Goal: Transaction & Acquisition: Obtain resource

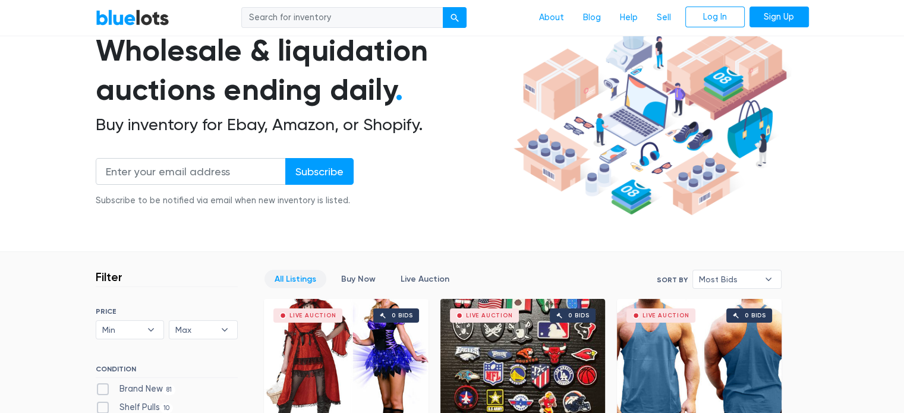
scroll to position [100, 0]
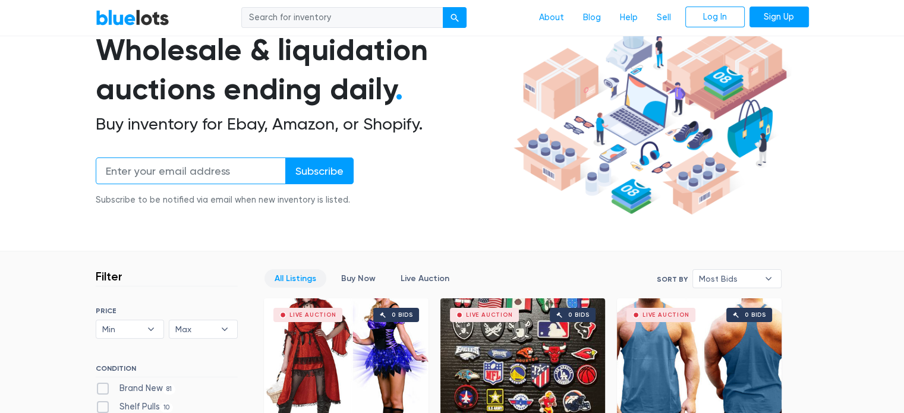
click at [144, 175] on input "email" at bounding box center [191, 171] width 190 height 27
type input "Lizseaboch@gmail.com"
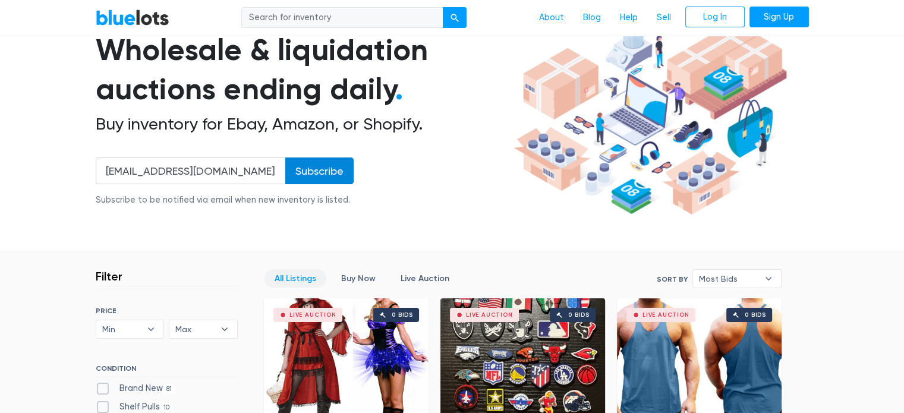
click at [335, 167] on input "Subscribe" at bounding box center [319, 171] width 68 height 27
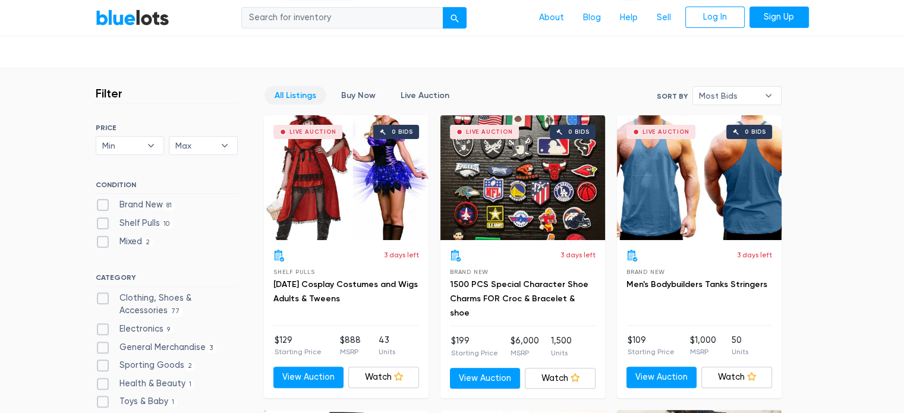
scroll to position [281, 0]
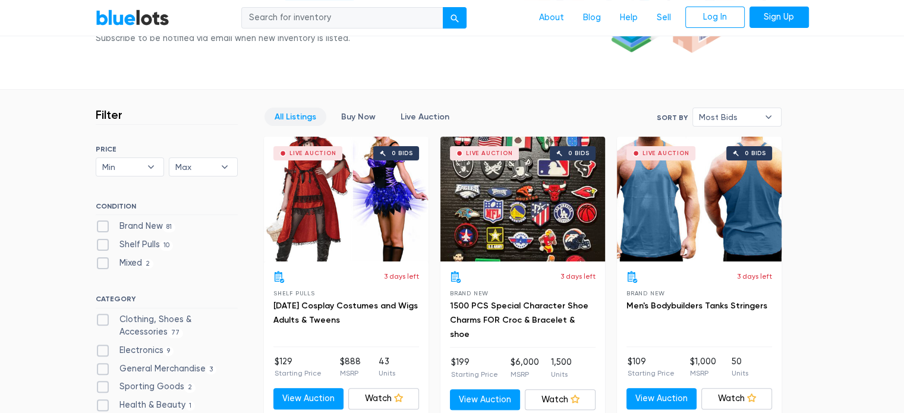
drag, startPoint x: 0, startPoint y: 0, endPoint x: 556, endPoint y: 235, distance: 603.5
click at [556, 235] on div "Live Auction 0 bids" at bounding box center [523, 199] width 165 height 125
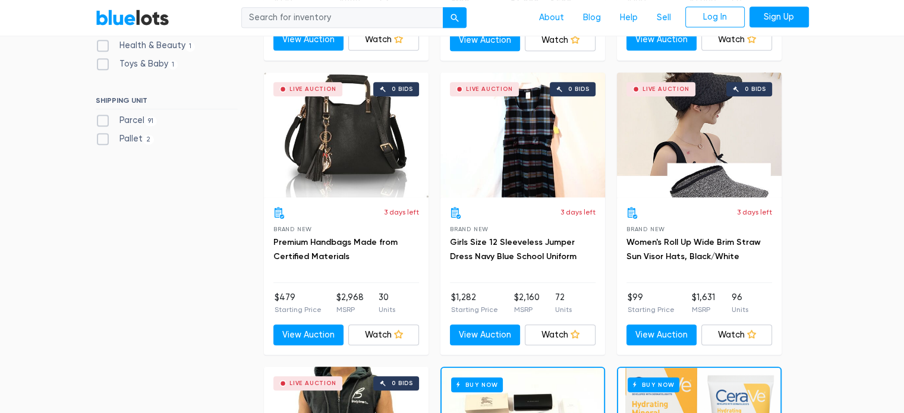
scroll to position [622, 0]
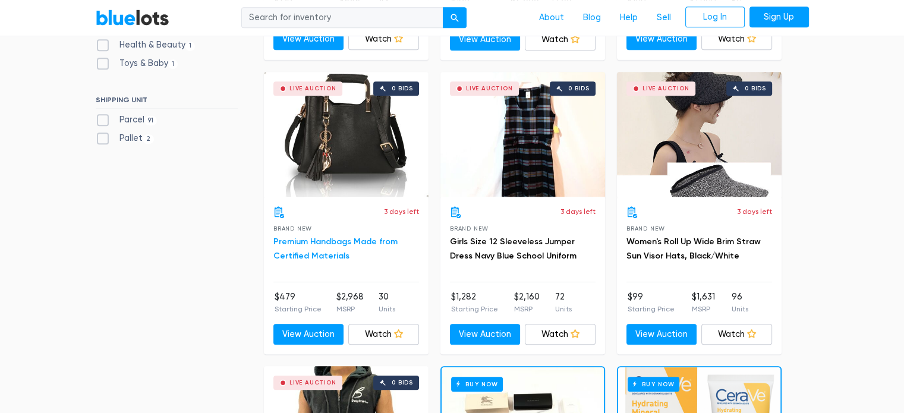
click at [311, 239] on link "Premium Handbags Made from Certified Materials" at bounding box center [336, 249] width 124 height 24
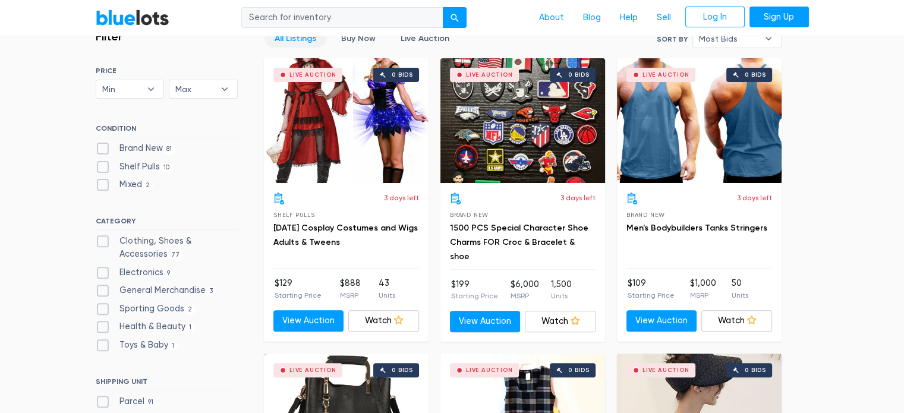
scroll to position [338, 0]
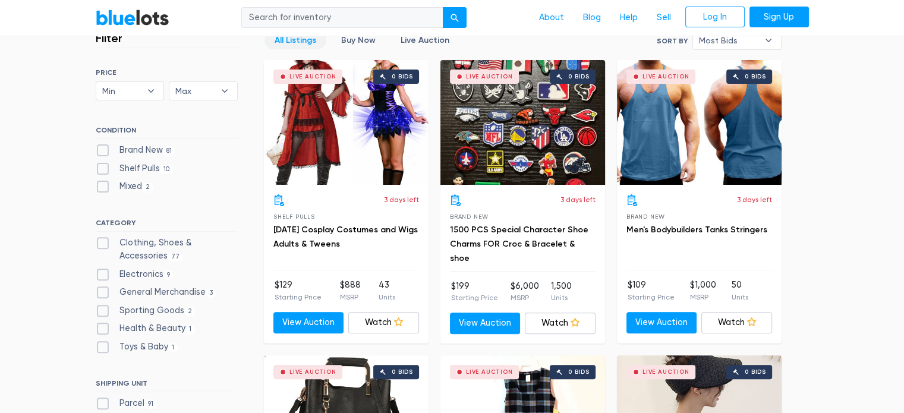
click at [102, 273] on label "Electronics 9" at bounding box center [135, 274] width 78 height 13
click at [102, 273] on input "Electronics 9" at bounding box center [100, 272] width 8 height 8
checkbox input "true"
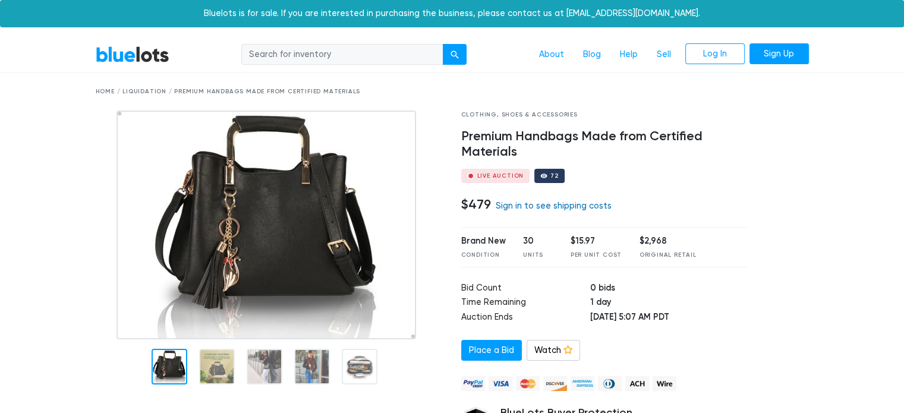
click at [517, 205] on link "Sign in to see shipping costs" at bounding box center [554, 206] width 116 height 10
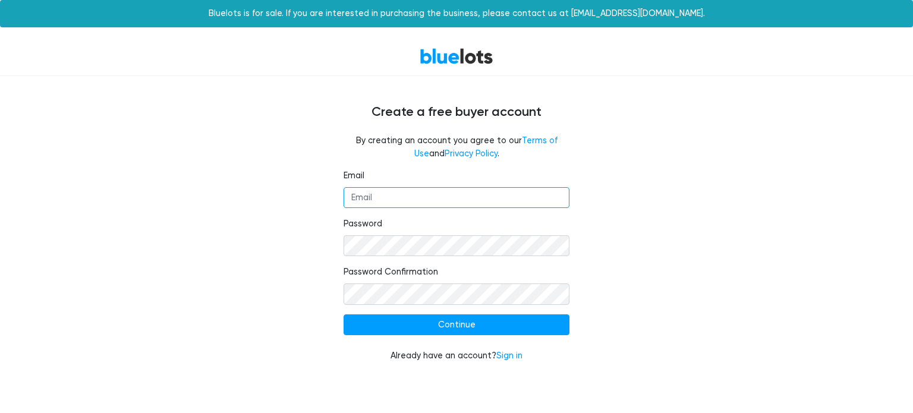
click at [368, 200] on input "Email" at bounding box center [457, 197] width 226 height 21
type input "Lizseaboch@gmail.com"
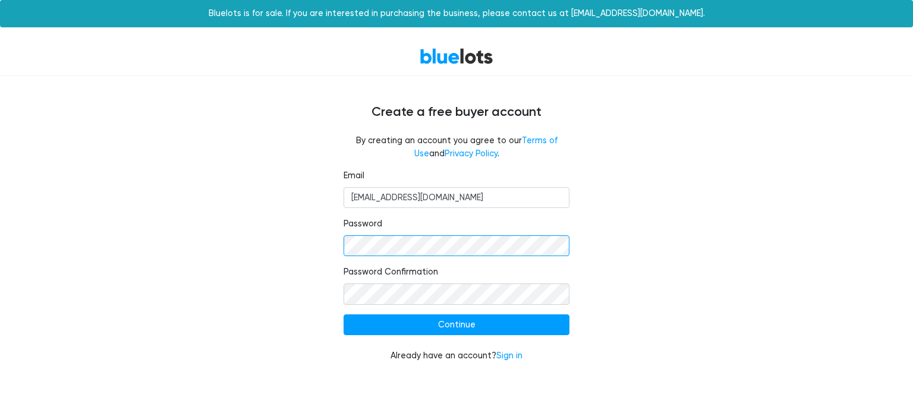
click at [340, 251] on div "Email Lizseaboch@gmail.com Password Password Confirmation Continue Already have…" at bounding box center [457, 273] width 244 height 208
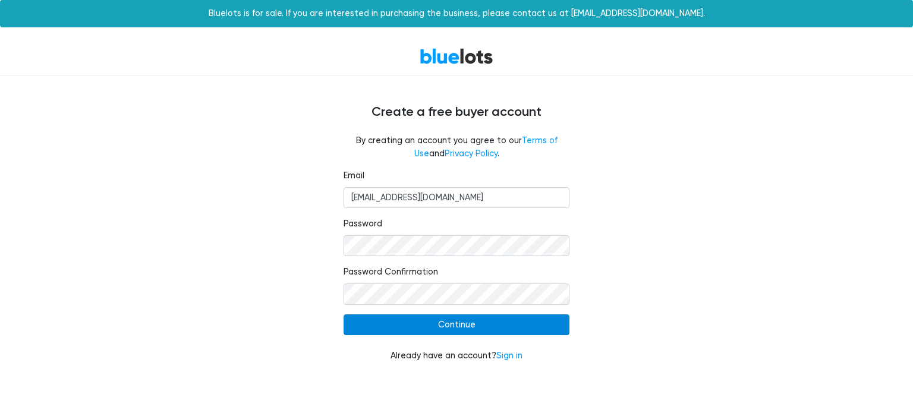
click at [443, 331] on input "Continue" at bounding box center [457, 325] width 226 height 21
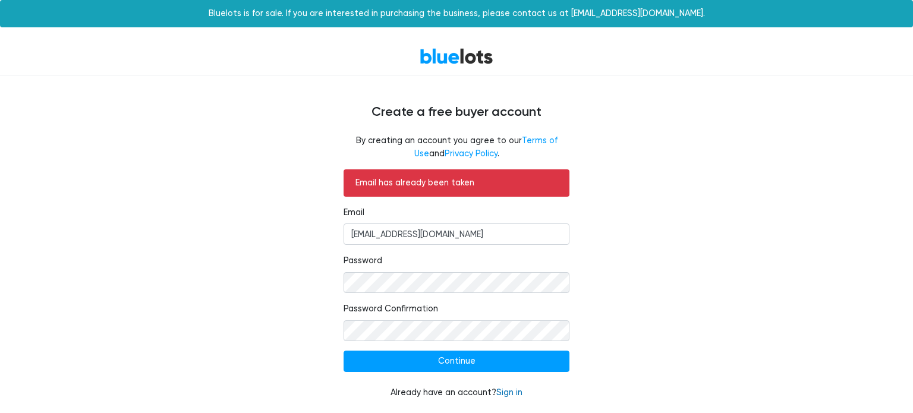
click at [511, 395] on link "Sign in" at bounding box center [509, 393] width 26 height 10
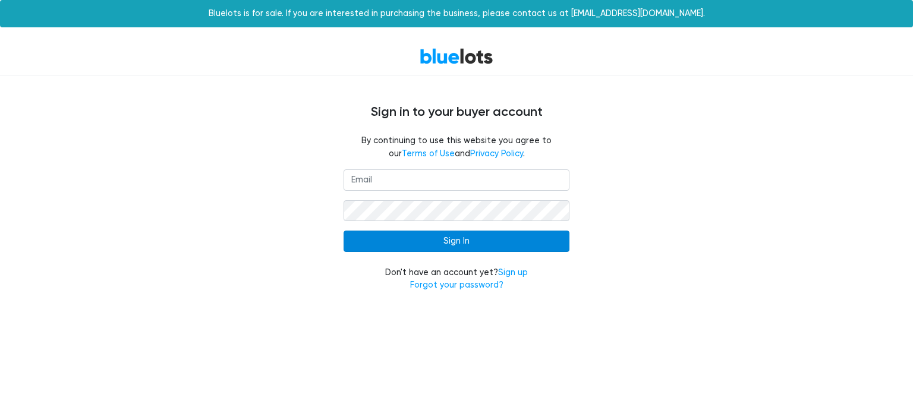
type input "[EMAIL_ADDRESS][DOMAIN_NAME]"
click at [452, 247] on input "Sign In" at bounding box center [457, 241] width 226 height 21
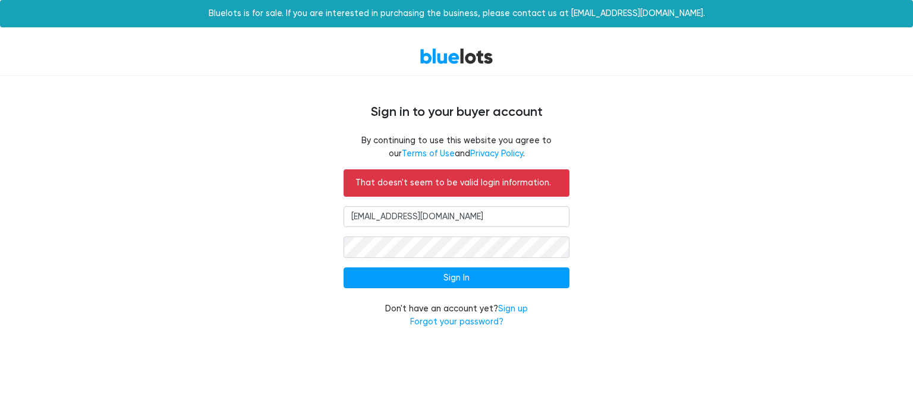
click at [604, 301] on div "That doesn't seem to be valid login information. [EMAIL_ADDRESS][DOMAIN_NAME] S…" at bounding box center [456, 256] width 731 height 174
click at [454, 320] on link "Forgot your password?" at bounding box center [456, 322] width 93 height 10
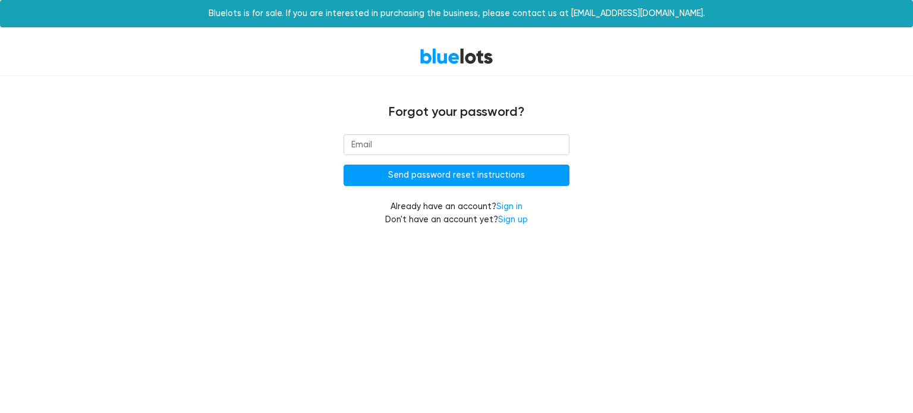
type input "lizseaboch@gmail.com"
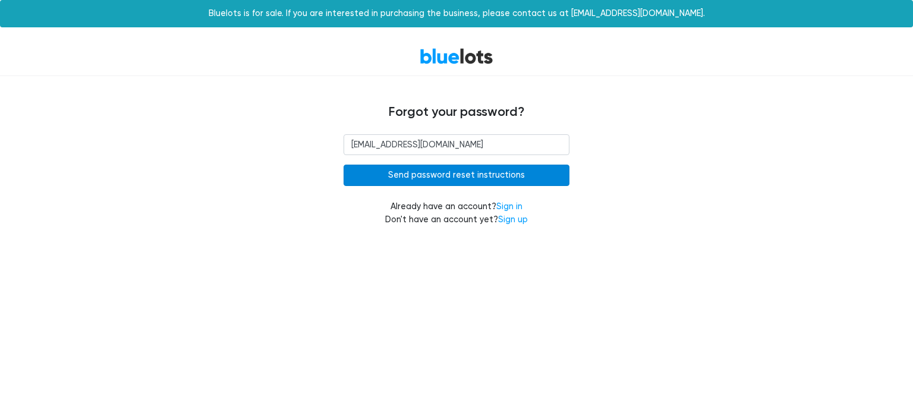
click at [464, 175] on input "Send password reset instructions" at bounding box center [457, 175] width 226 height 21
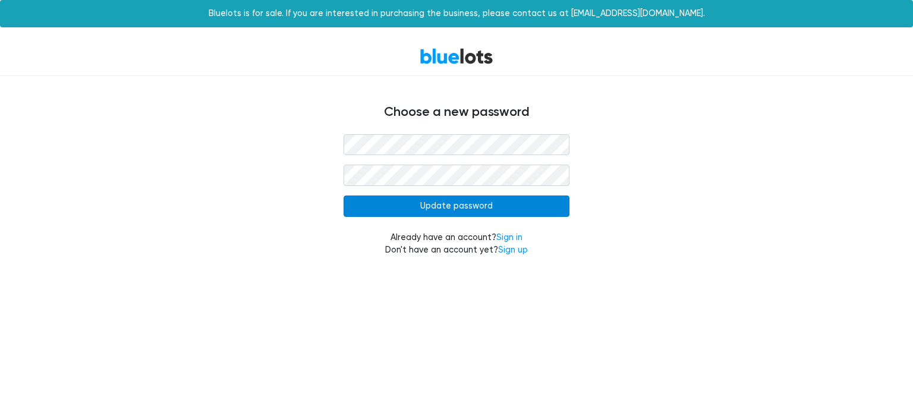
click at [375, 203] on input "Update password" at bounding box center [457, 206] width 226 height 21
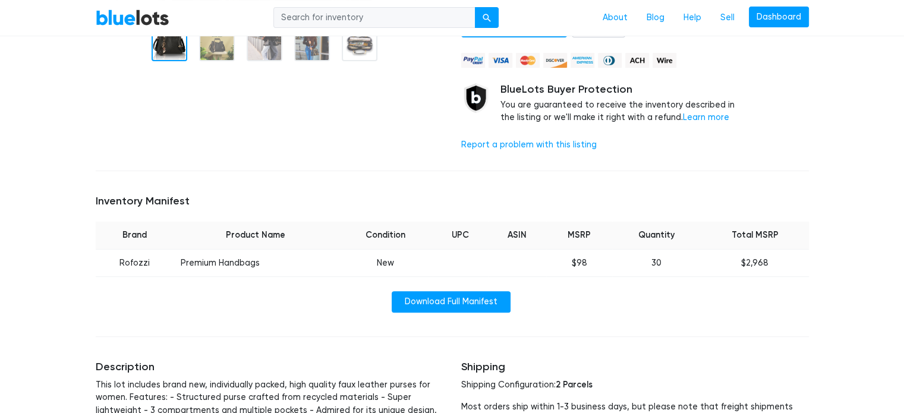
scroll to position [312, 0]
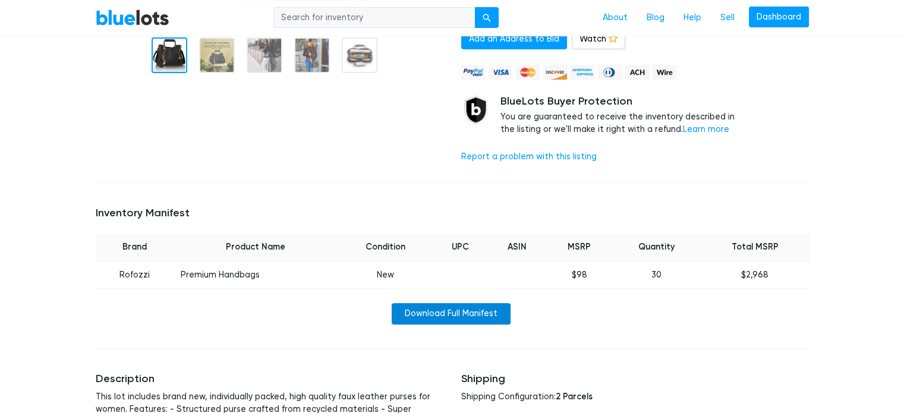
click at [440, 310] on link "Download Full Manifest" at bounding box center [451, 313] width 119 height 21
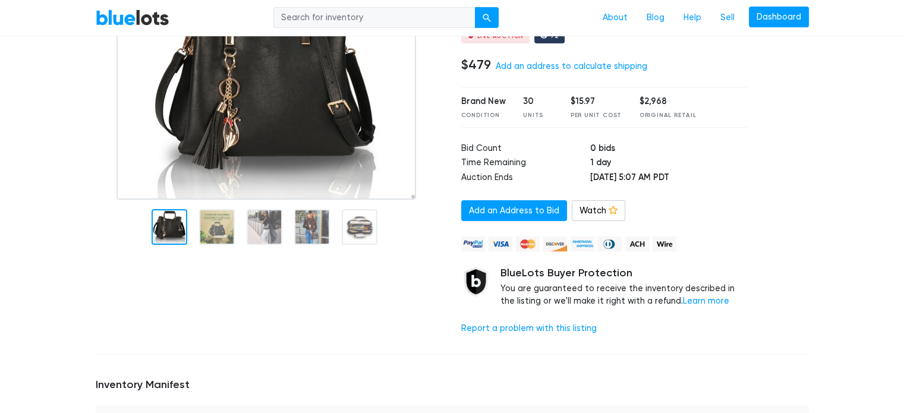
scroll to position [0, 0]
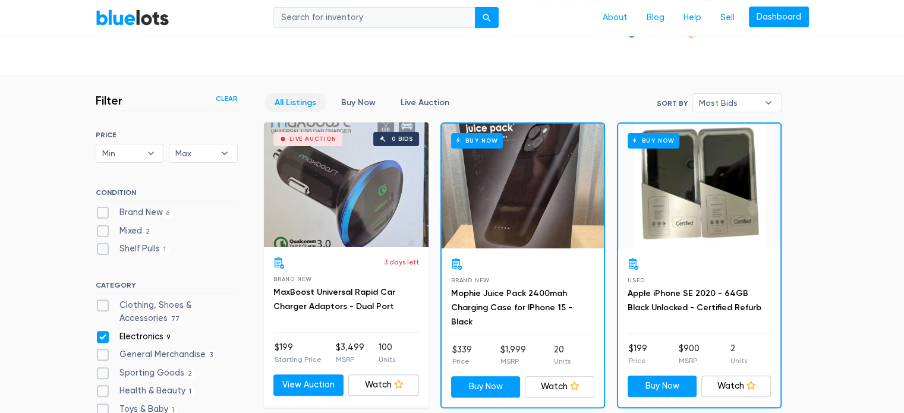
scroll to position [277, 0]
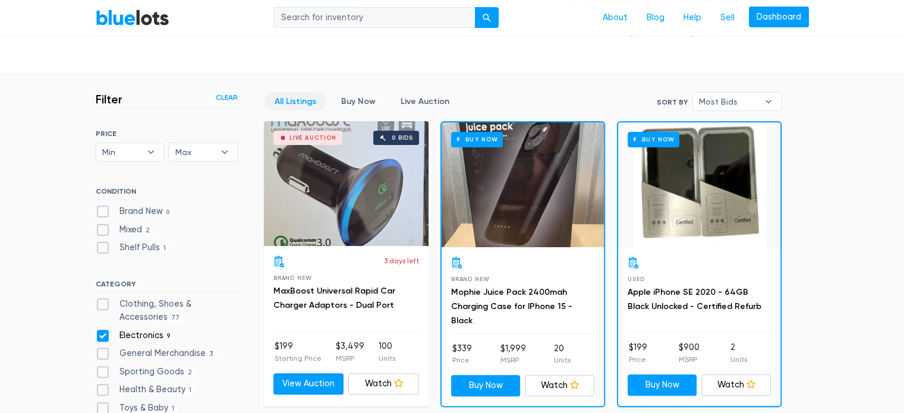
drag, startPoint x: 681, startPoint y: 218, endPoint x: 733, endPoint y: 143, distance: 91.5
click at [733, 143] on div "Buy Now" at bounding box center [699, 184] width 162 height 125
